Goal: Transaction & Acquisition: Download file/media

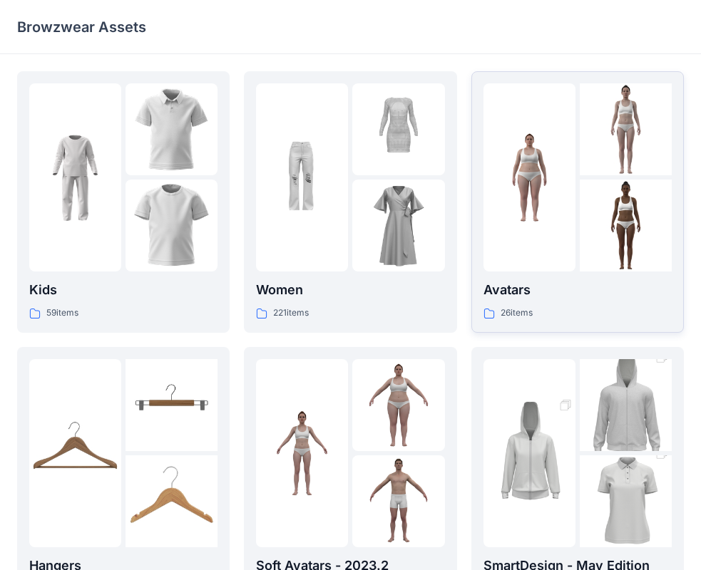
click at [573, 302] on div "Avatars 26 items" at bounding box center [577, 300] width 188 height 41
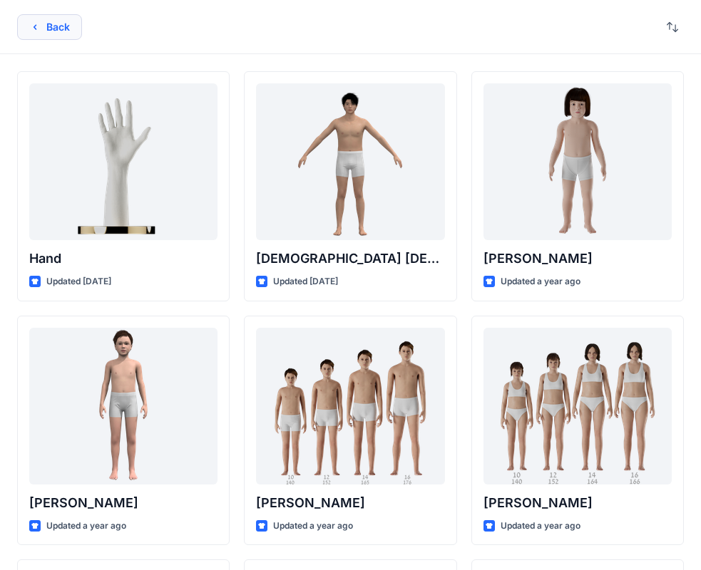
click at [45, 31] on button "Back" at bounding box center [49, 27] width 65 height 26
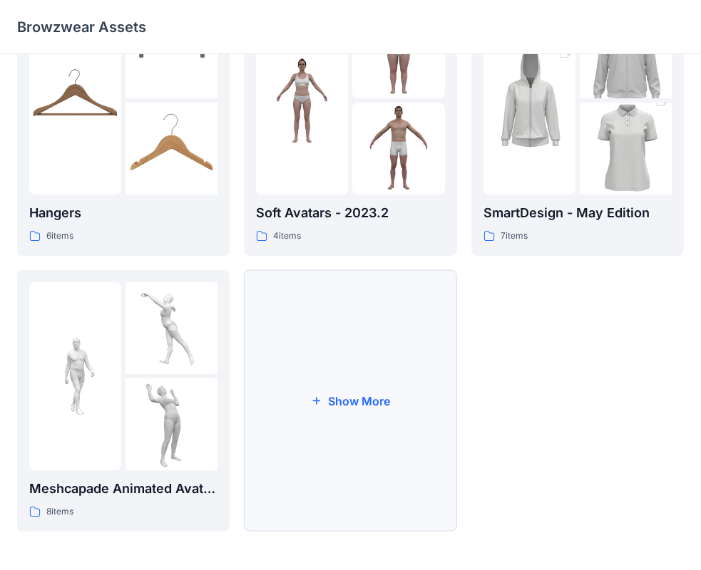
scroll to position [354, 0]
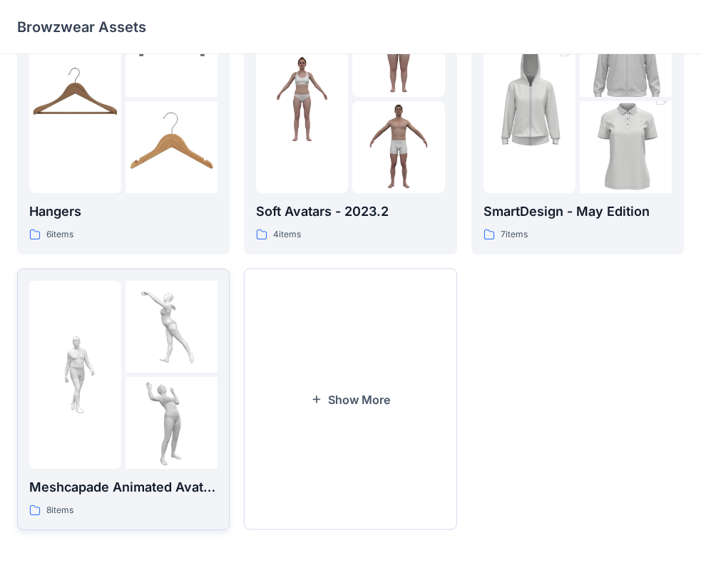
click at [89, 319] on div at bounding box center [75, 375] width 92 height 188
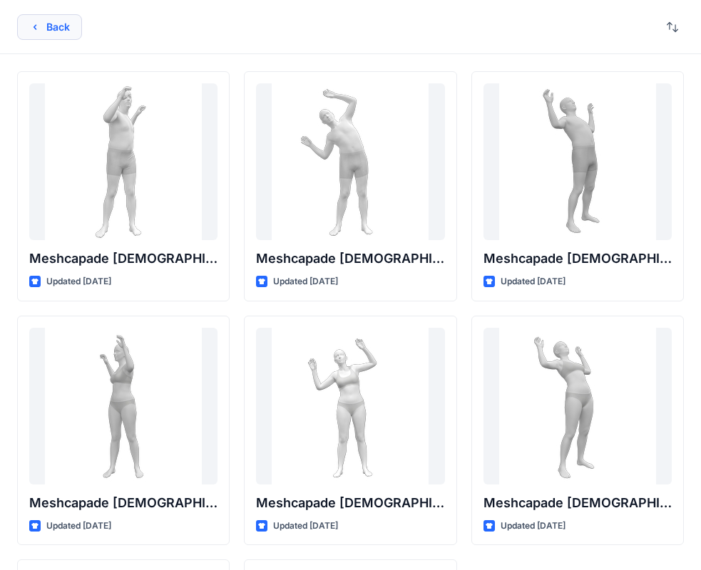
click at [69, 24] on button "Back" at bounding box center [49, 27] width 65 height 26
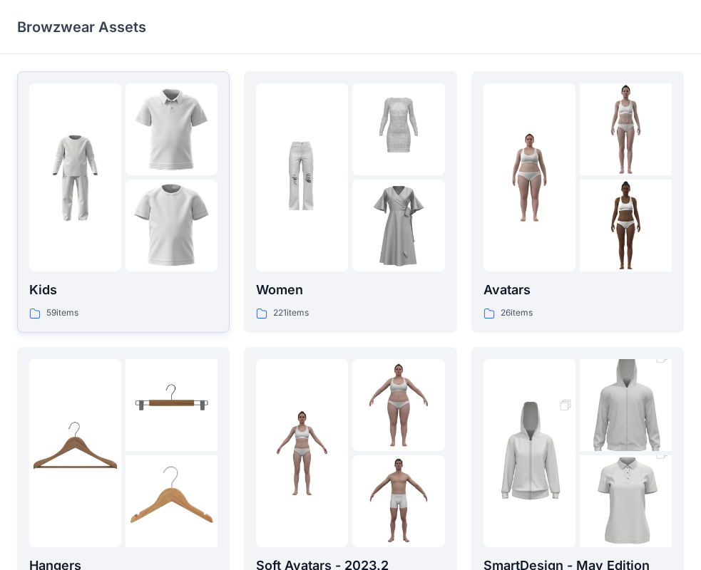
scroll to position [354, 0]
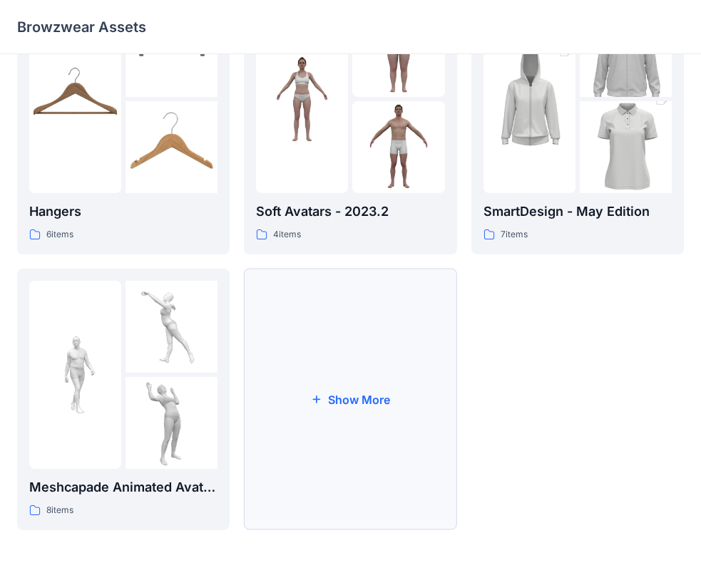
click at [341, 416] on button "Show More" at bounding box center [350, 400] width 212 height 262
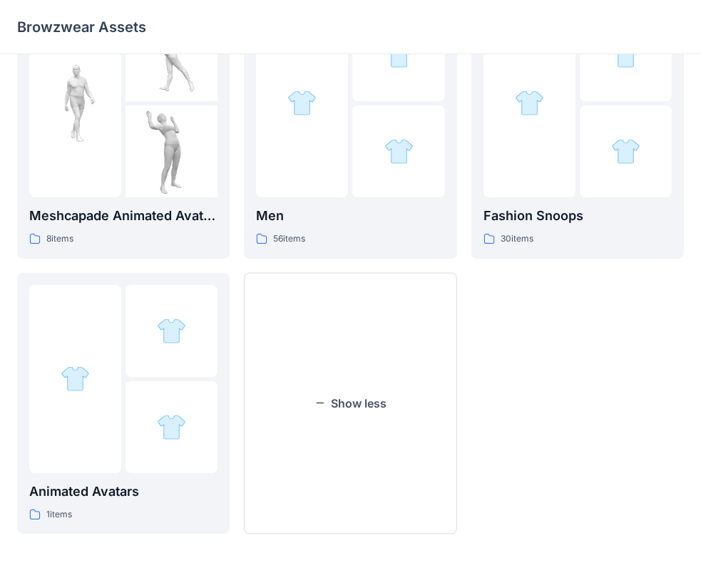
scroll to position [629, 0]
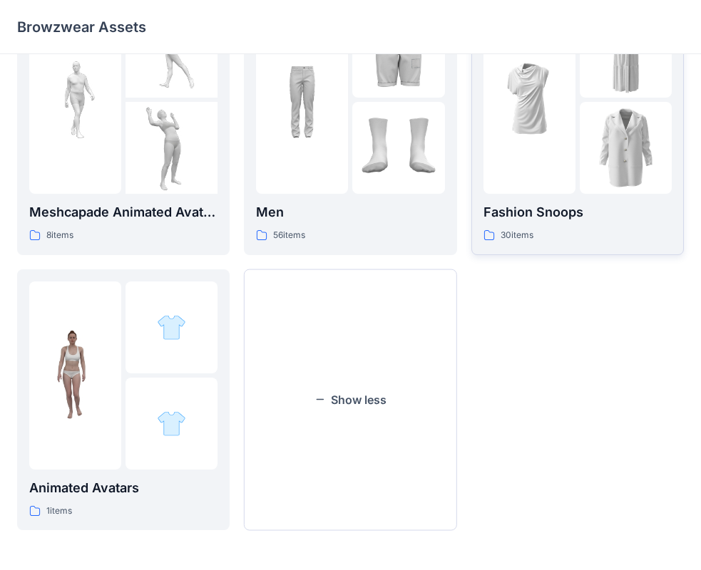
click at [565, 183] on div at bounding box center [529, 100] width 92 height 188
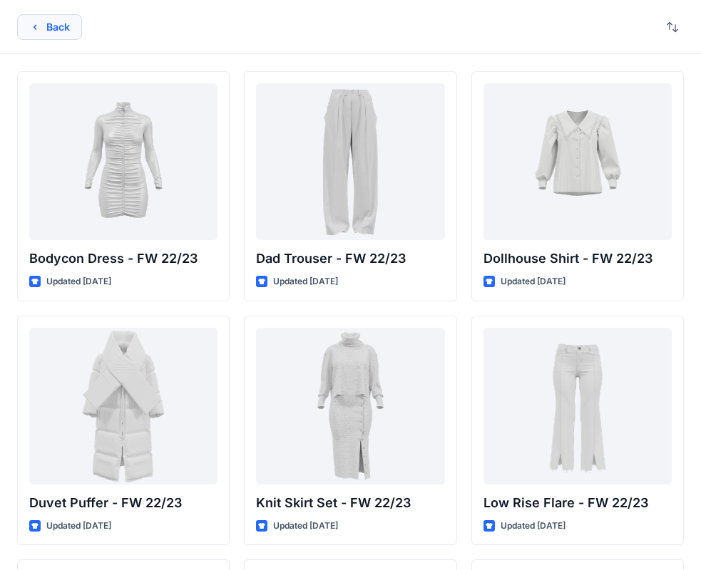
click at [39, 28] on icon "button" at bounding box center [34, 26] width 11 height 11
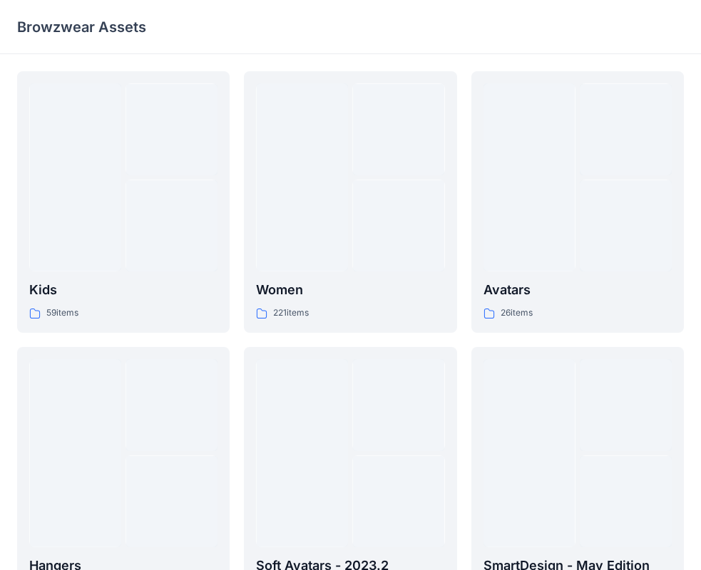
scroll to position [629, 0]
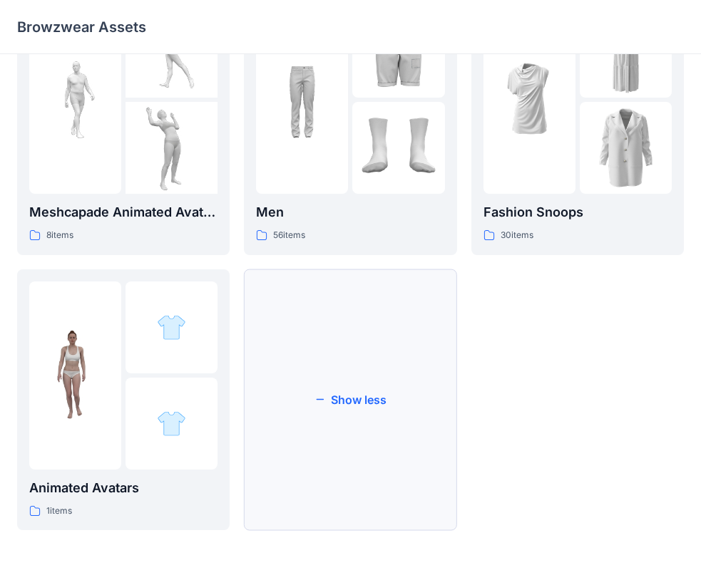
click at [367, 394] on button "Show less" at bounding box center [350, 400] width 212 height 262
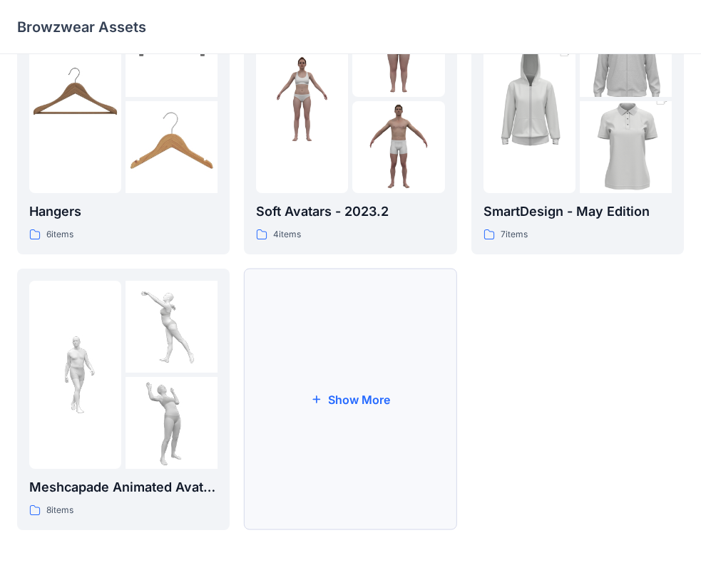
click at [341, 402] on button "Show More" at bounding box center [350, 400] width 212 height 262
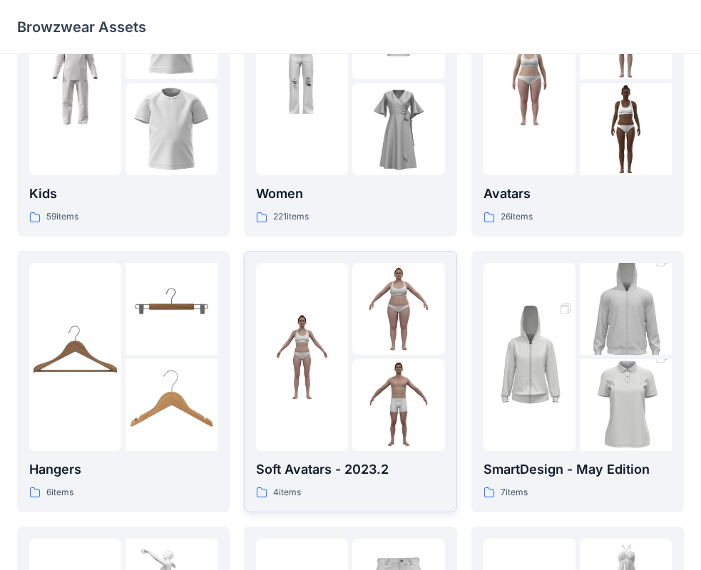
scroll to position [0, 0]
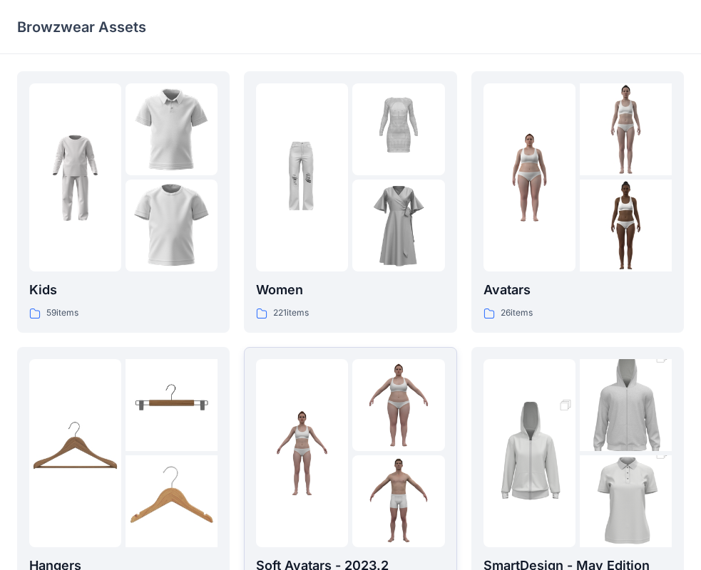
click at [326, 427] on img at bounding box center [302, 453] width 92 height 92
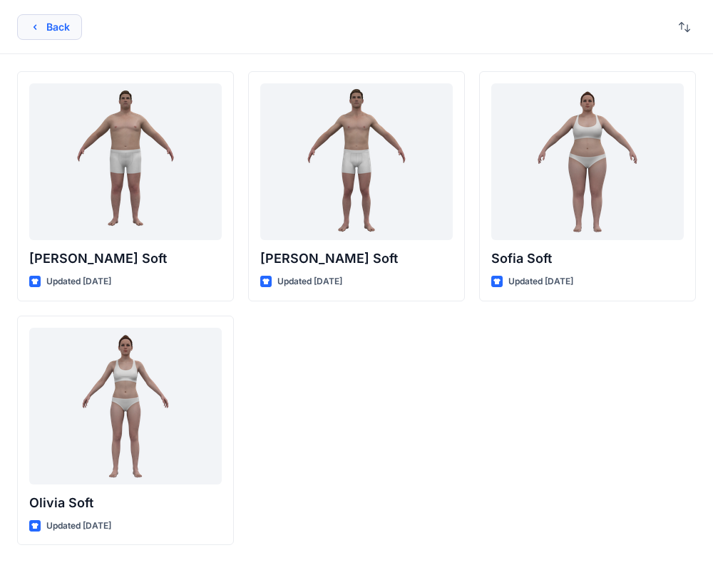
click at [40, 23] on icon "button" at bounding box center [34, 26] width 11 height 11
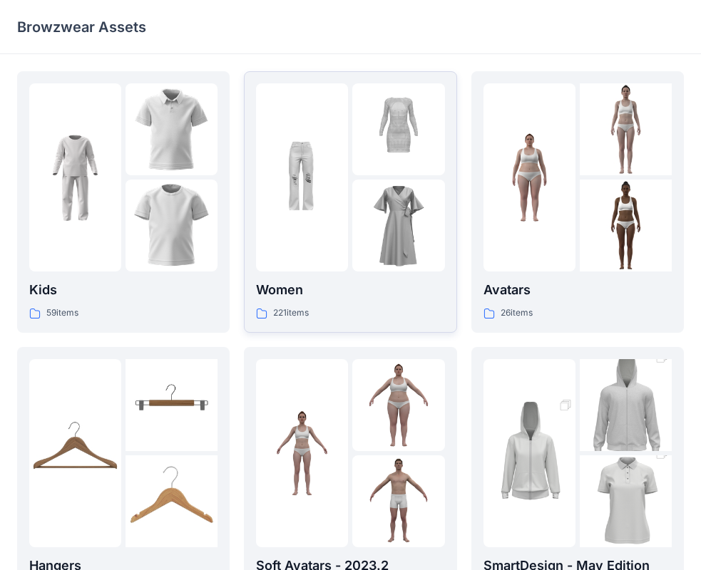
click at [320, 217] on img at bounding box center [302, 178] width 92 height 92
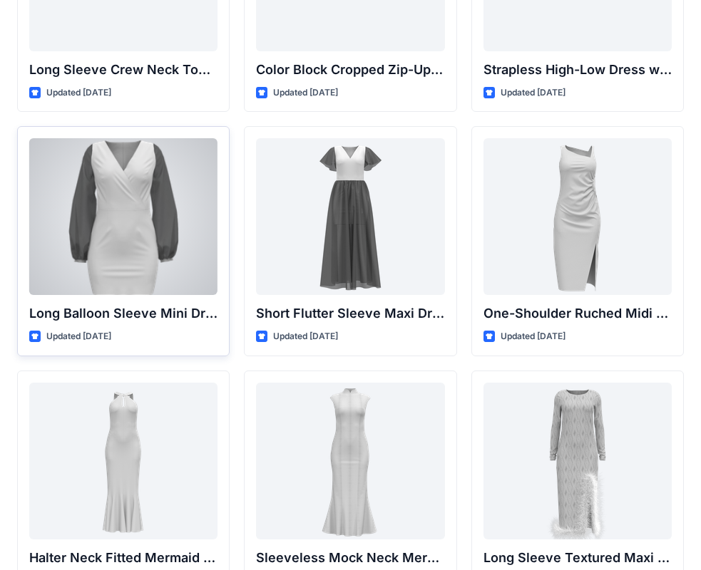
scroll to position [532, 0]
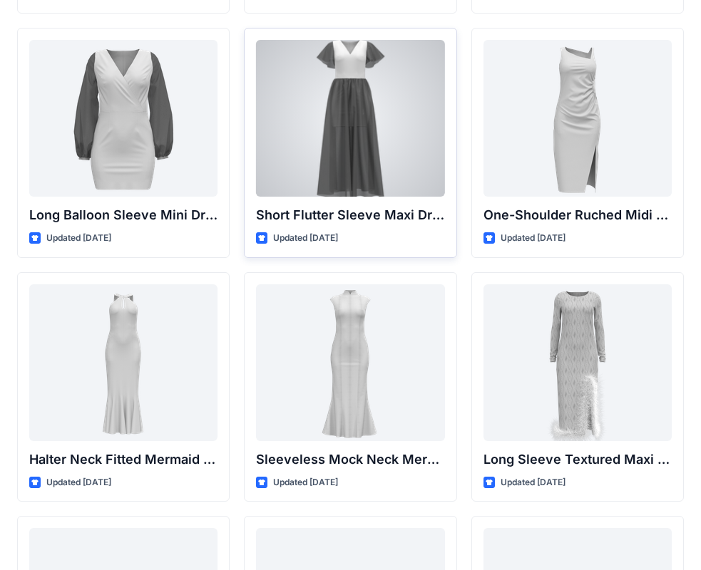
click at [366, 133] on div at bounding box center [350, 118] width 188 height 157
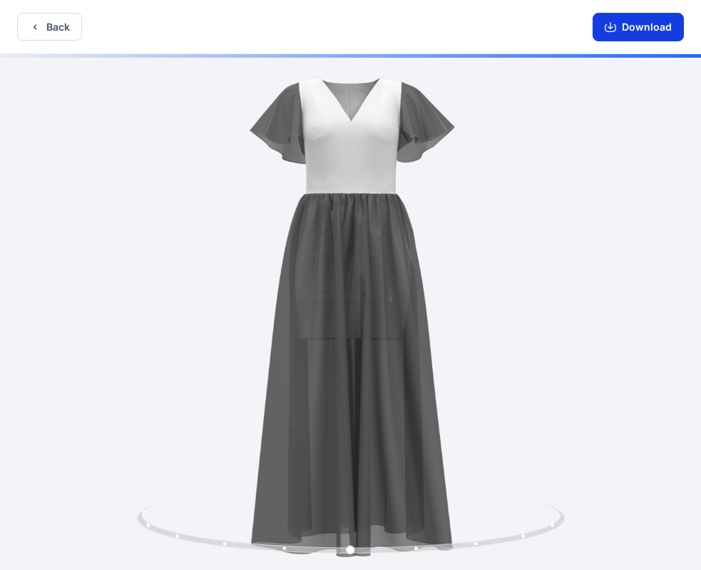
click at [627, 28] on button "Download" at bounding box center [637, 27] width 91 height 29
click at [48, 31] on button "Back" at bounding box center [49, 27] width 65 height 28
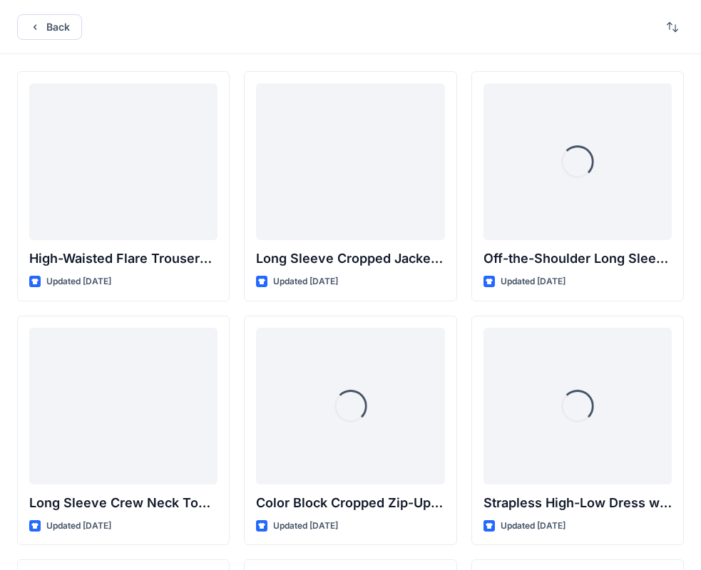
scroll to position [532, 0]
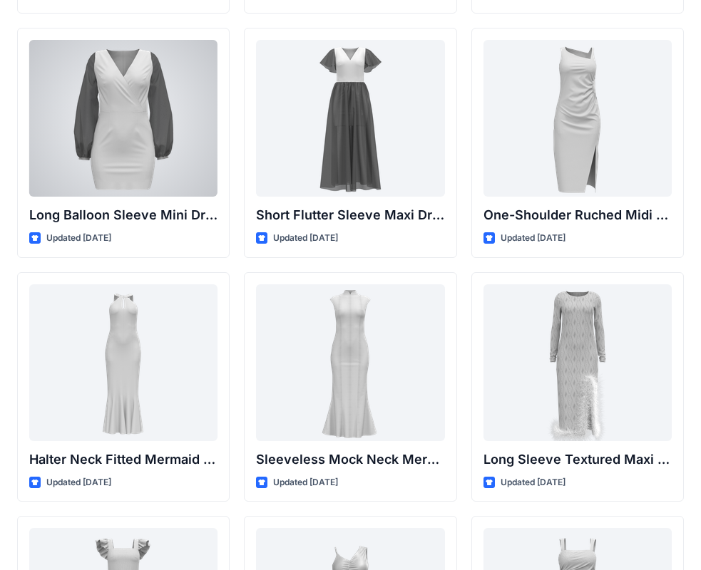
click at [125, 144] on div at bounding box center [123, 118] width 188 height 157
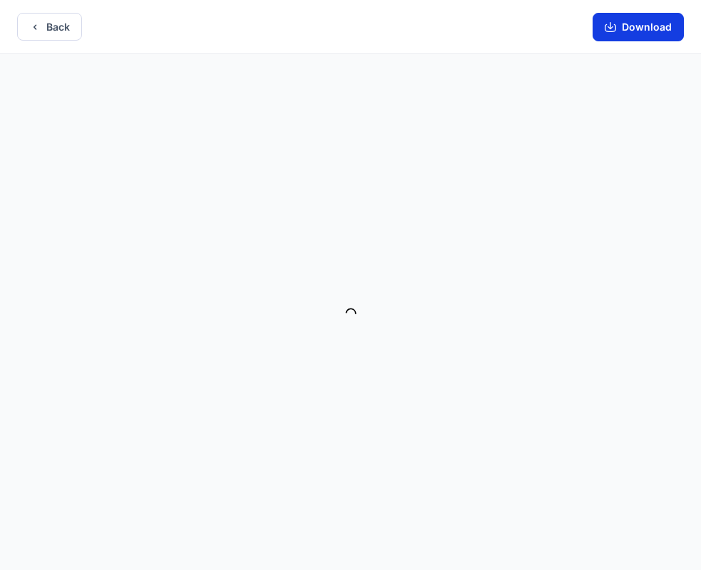
click at [655, 26] on button "Download" at bounding box center [637, 27] width 91 height 29
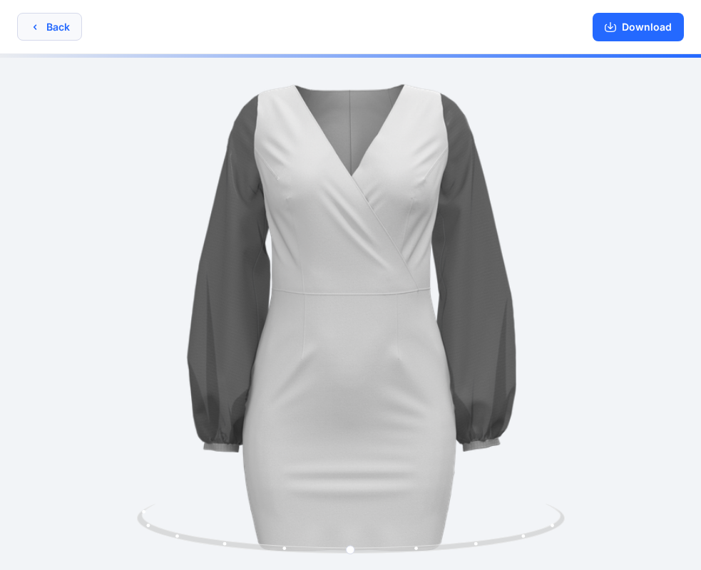
click at [71, 36] on button "Back" at bounding box center [49, 27] width 65 height 28
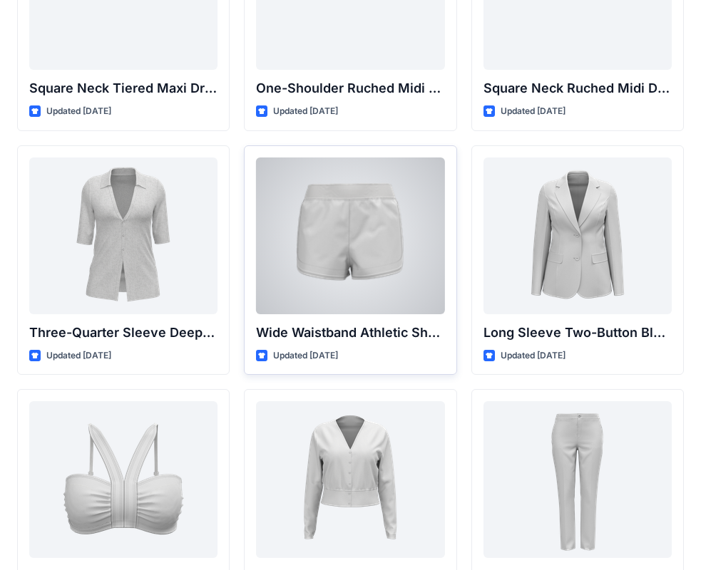
scroll to position [1212, 0]
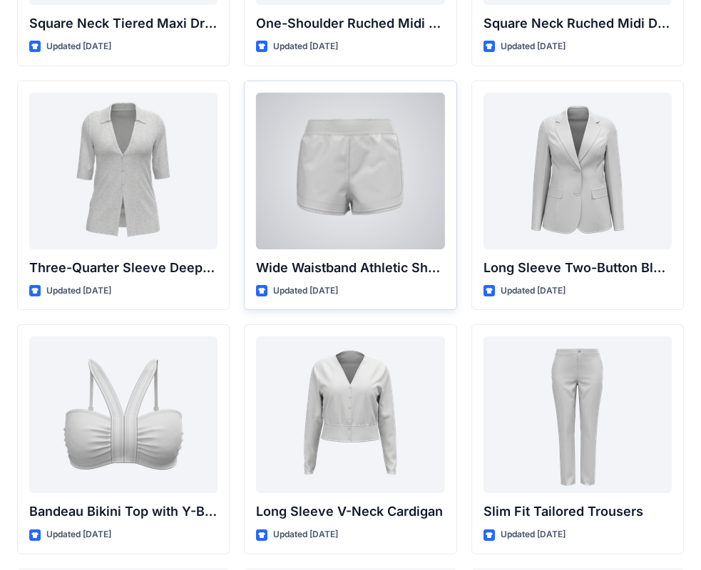
click at [381, 186] on div at bounding box center [350, 171] width 188 height 157
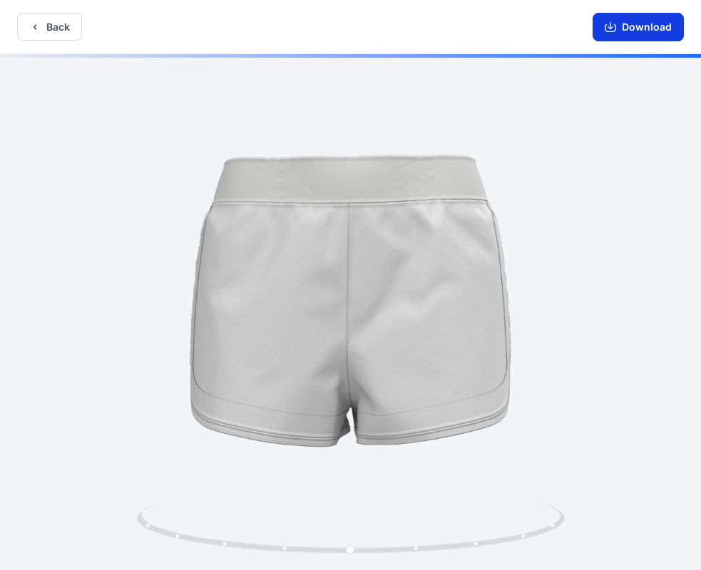
click at [622, 29] on button "Download" at bounding box center [637, 27] width 91 height 29
click at [60, 25] on button "Back" at bounding box center [49, 27] width 65 height 28
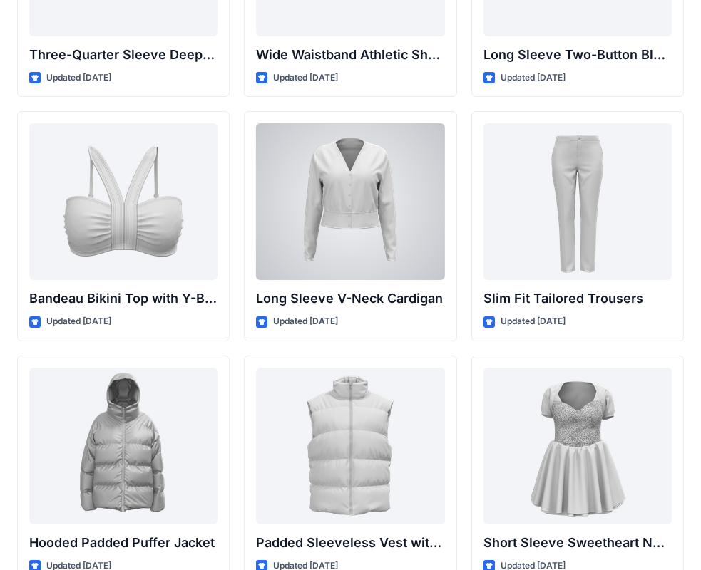
scroll to position [1426, 0]
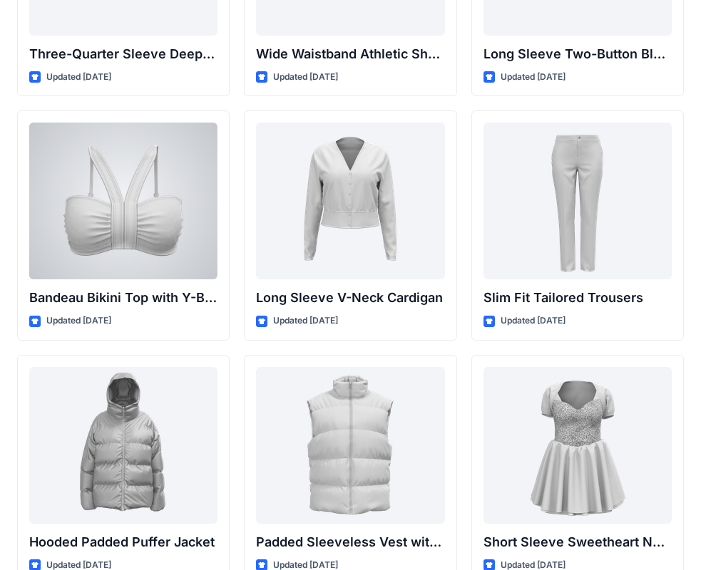
click at [159, 205] on div at bounding box center [123, 201] width 188 height 157
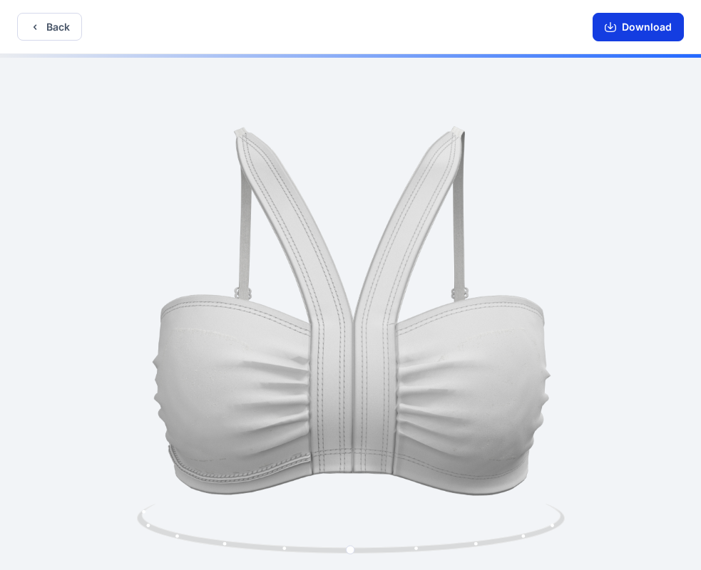
click at [646, 24] on button "Download" at bounding box center [637, 27] width 91 height 29
click at [655, 30] on button "Download" at bounding box center [637, 27] width 91 height 29
click at [45, 19] on button "Back" at bounding box center [49, 27] width 65 height 28
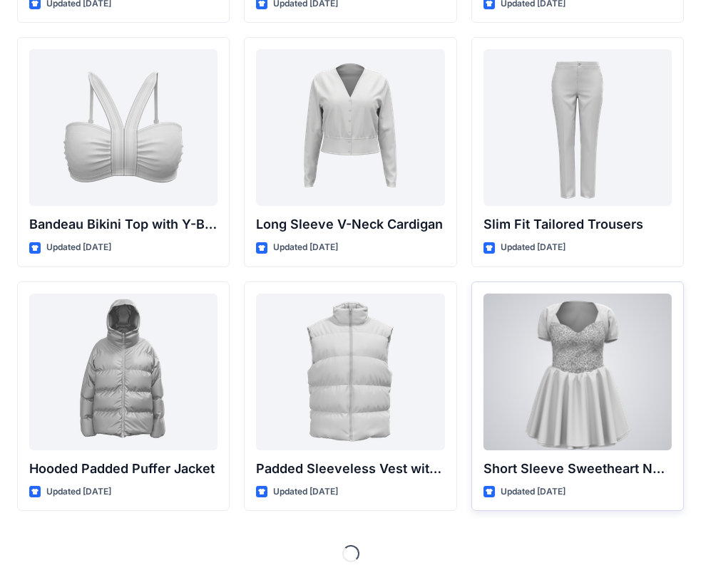
scroll to position [1508, 0]
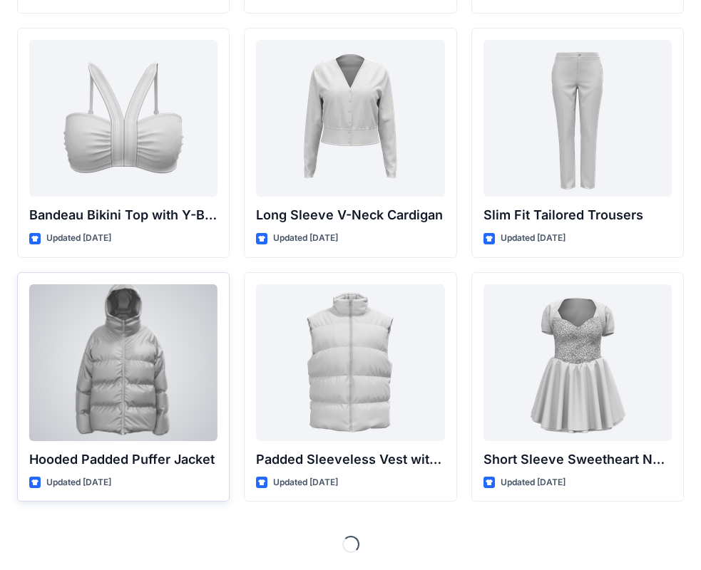
click at [140, 349] on div at bounding box center [123, 362] width 188 height 157
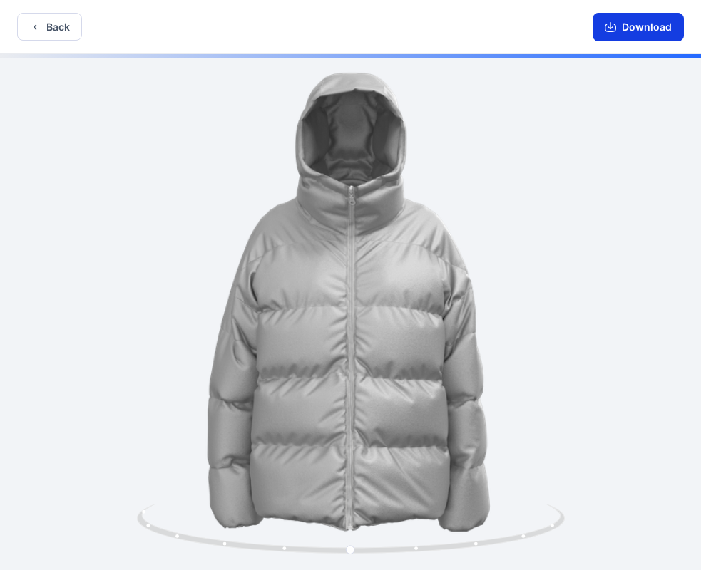
click at [641, 36] on button "Download" at bounding box center [637, 27] width 91 height 29
click at [34, 22] on icon "button" at bounding box center [34, 26] width 11 height 11
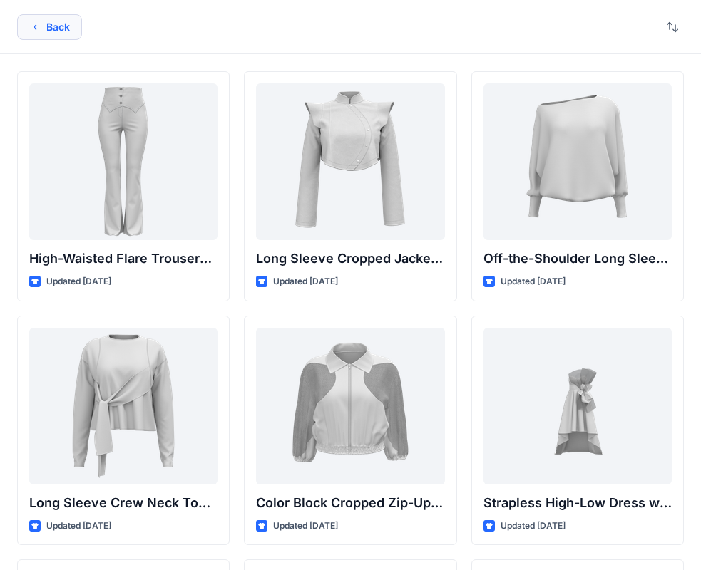
click at [43, 24] on button "Back" at bounding box center [49, 27] width 65 height 26
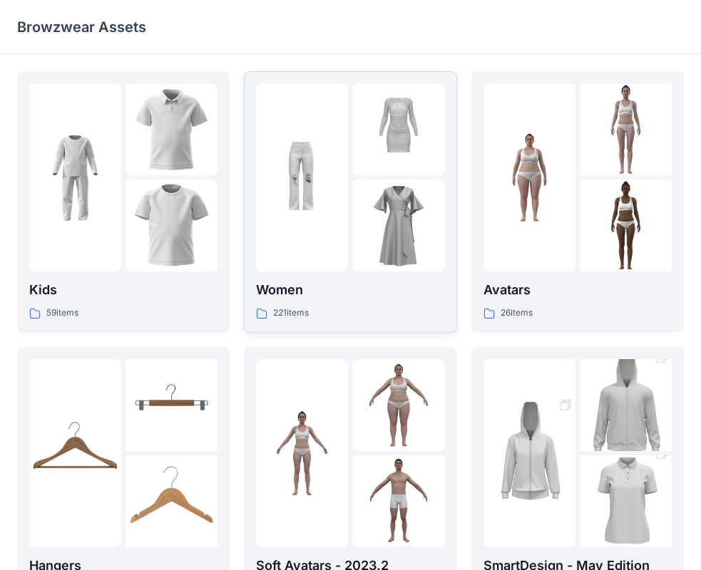
click at [369, 280] on div "Women 221 items" at bounding box center [350, 201] width 188 height 237
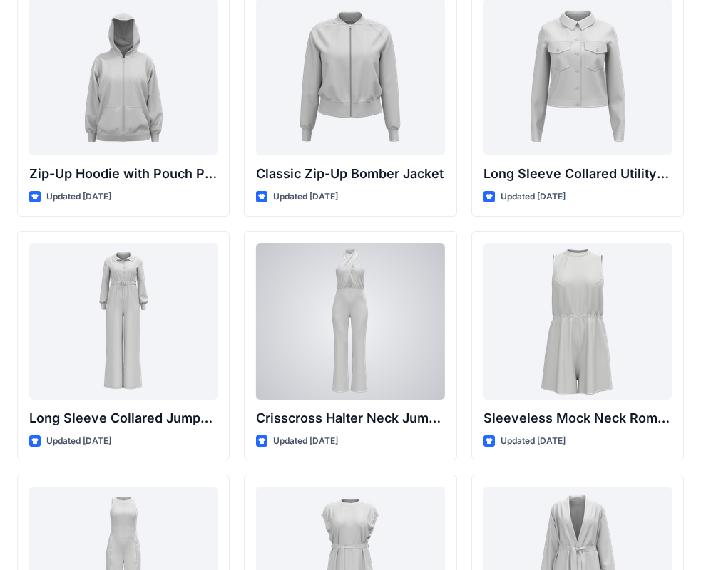
scroll to position [2984, 0]
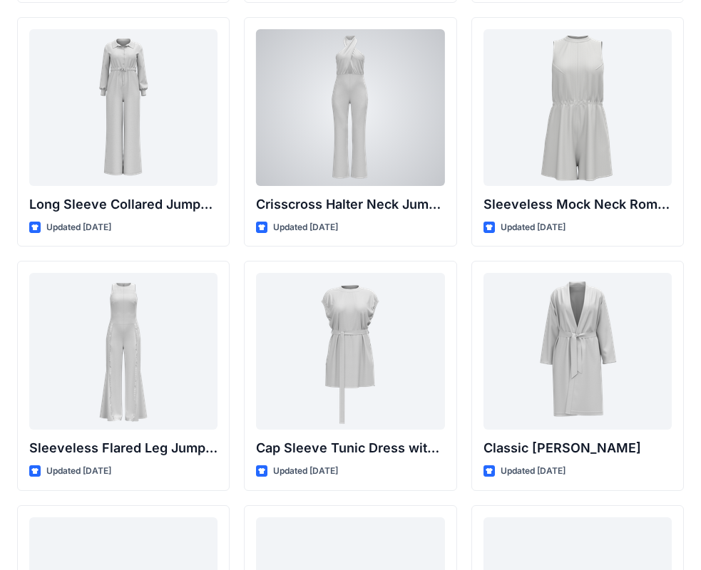
click at [390, 140] on div at bounding box center [350, 107] width 188 height 157
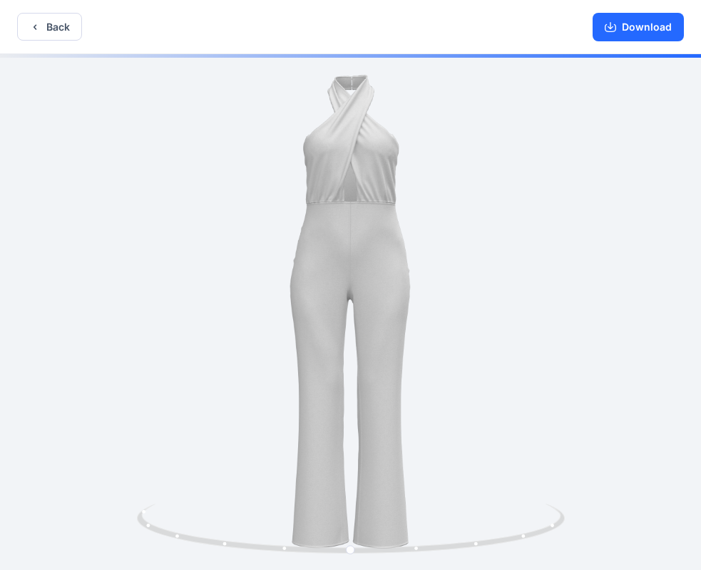
drag, startPoint x: 624, startPoint y: 42, endPoint x: 617, endPoint y: 47, distance: 8.7
click at [624, 43] on div "Download" at bounding box center [637, 26] width 125 height 53
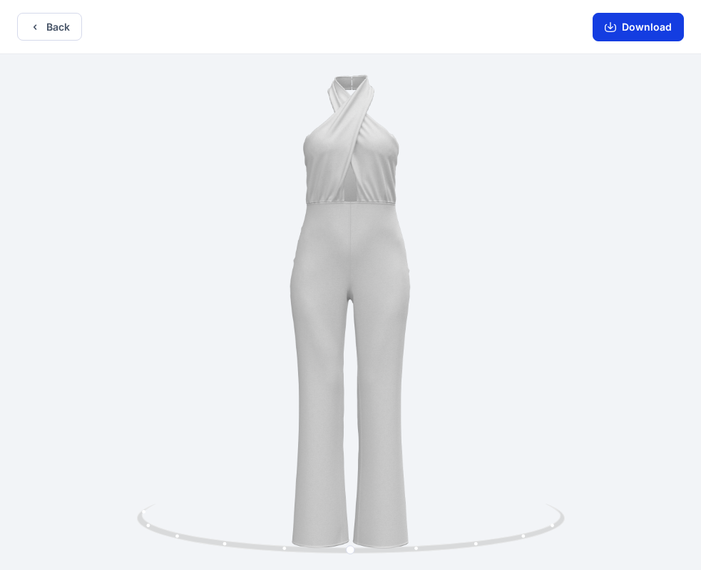
drag, startPoint x: 669, startPoint y: 34, endPoint x: 663, endPoint y: 26, distance: 9.7
click at [669, 31] on button "Download" at bounding box center [637, 27] width 91 height 29
